Goal: Find specific page/section: Find specific page/section

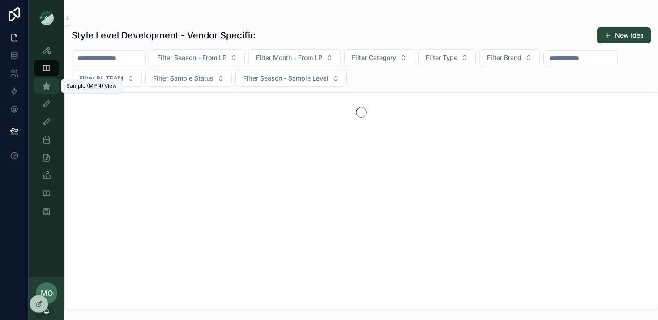
click at [48, 89] on icon "scrollable content" at bounding box center [46, 85] width 9 height 9
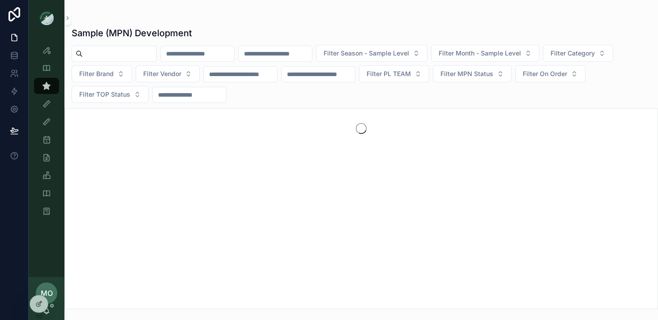
click at [103, 52] on input "scrollable content" at bounding box center [119, 53] width 73 height 13
paste input "******"
type input "******"
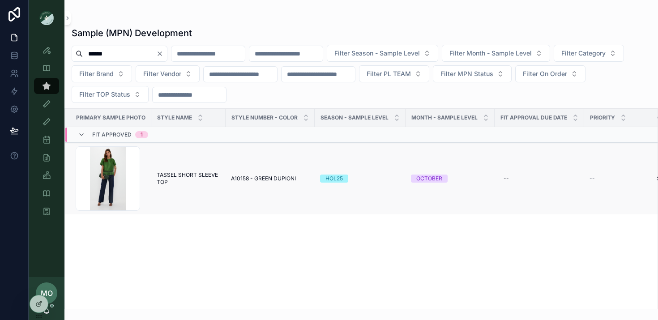
click at [170, 175] on span "TASSEL SHORT SLEEVE TOP" at bounding box center [189, 178] width 64 height 14
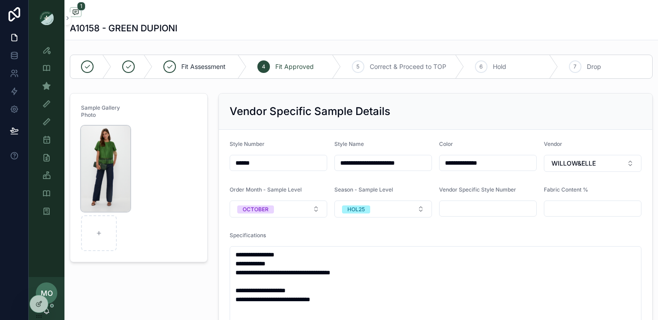
click at [104, 174] on img "scrollable content" at bounding box center [105, 169] width 49 height 86
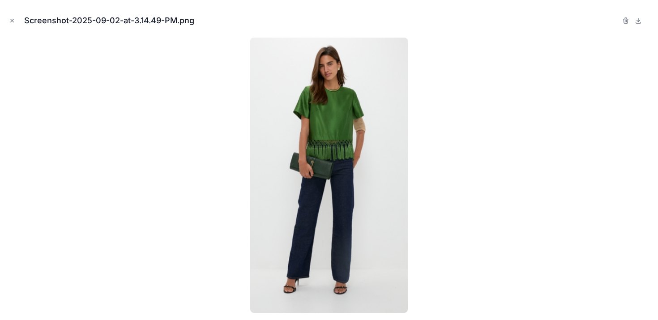
click at [353, 145] on img at bounding box center [328, 175] width 157 height 275
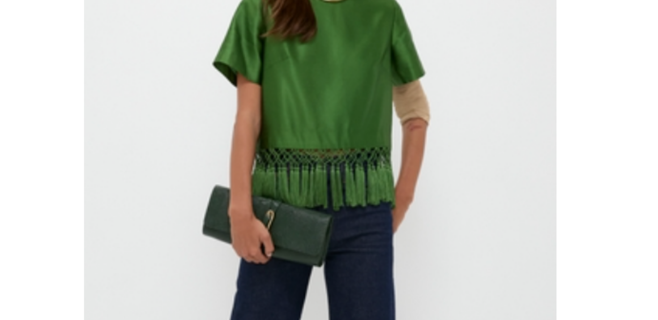
click at [429, 108] on div at bounding box center [328, 175] width 643 height 275
click at [228, 102] on div at bounding box center [328, 175] width 643 height 275
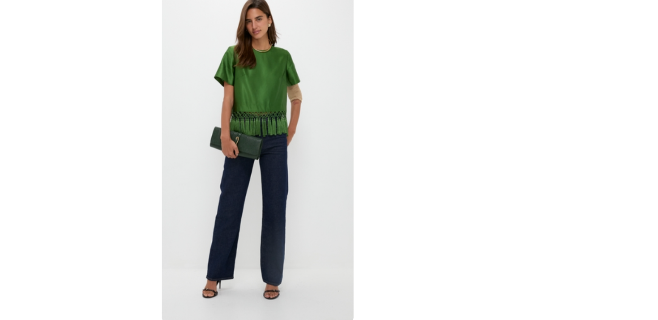
click at [489, 103] on div at bounding box center [328, 175] width 643 height 275
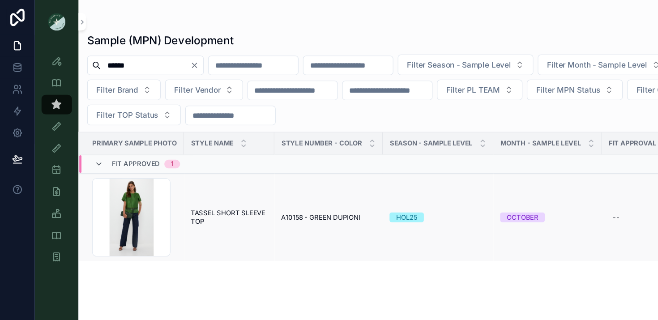
click at [196, 176] on span "TASSEL SHORT SLEEVE TOP" at bounding box center [189, 178] width 64 height 14
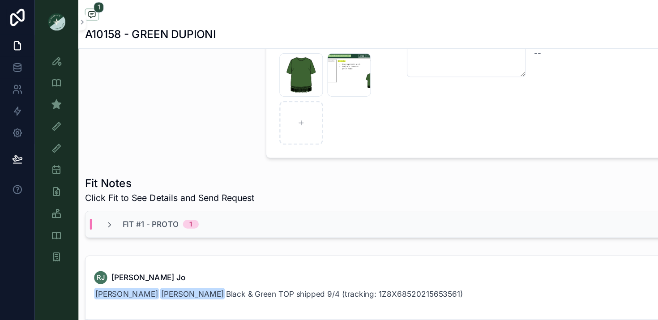
scroll to position [347, 0]
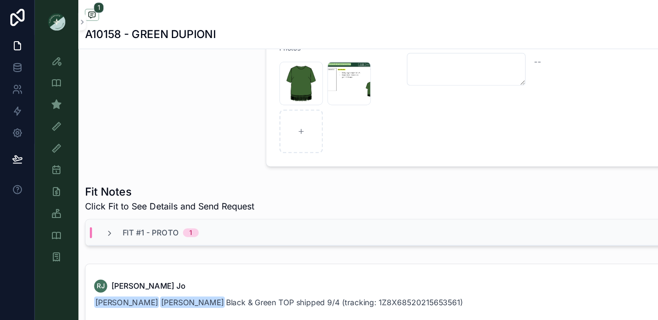
click at [182, 187] on div "Fit #1 - Proto 1" at bounding box center [361, 190] width 582 height 21
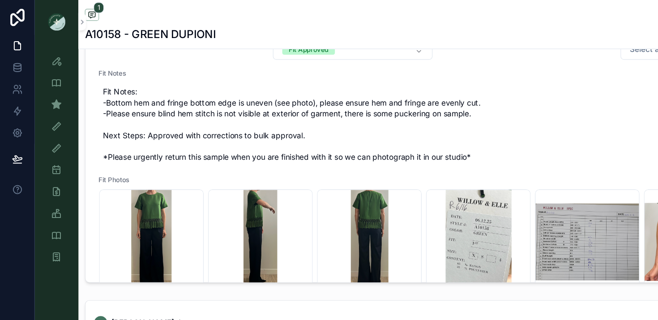
scroll to position [7, 0]
click at [118, 189] on div "Screenshot-2025-06-16-at-11.00.30-AM .png" at bounding box center [124, 198] width 86 height 86
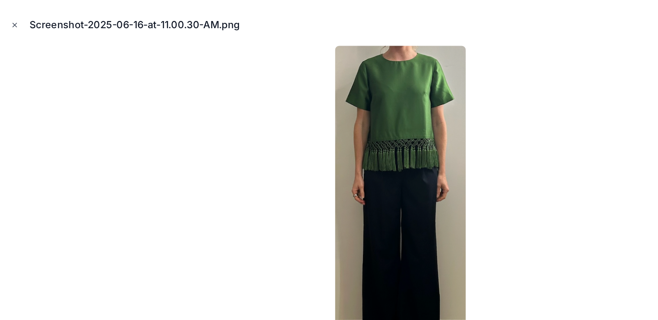
click at [12, 17] on button "Close modal" at bounding box center [12, 21] width 10 height 10
